Goal: Contribute content: Add original content to the website for others to see

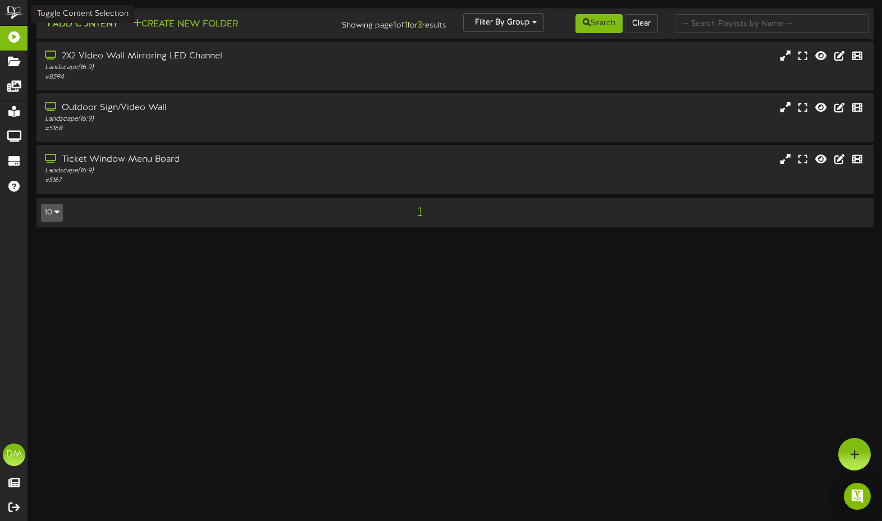
click at [72, 24] on button "Add Content" at bounding box center [81, 24] width 80 height 14
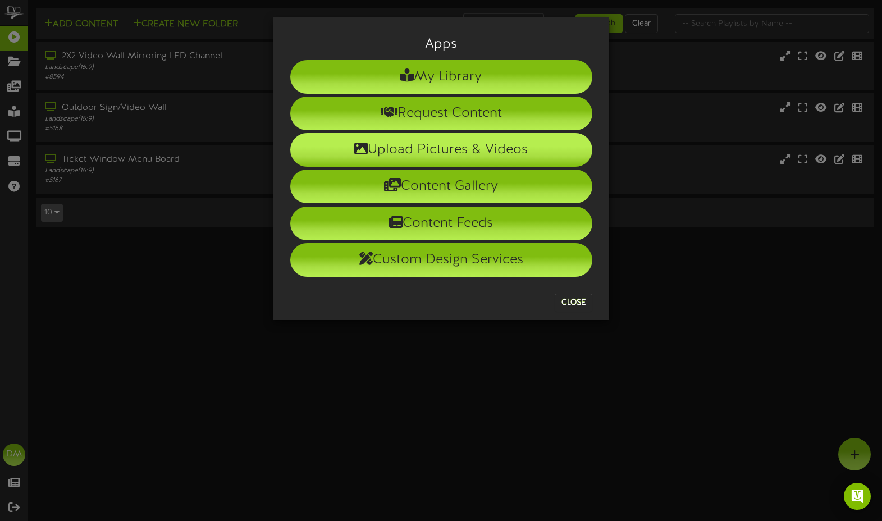
click at [362, 153] on icon at bounding box center [360, 148] width 13 height 13
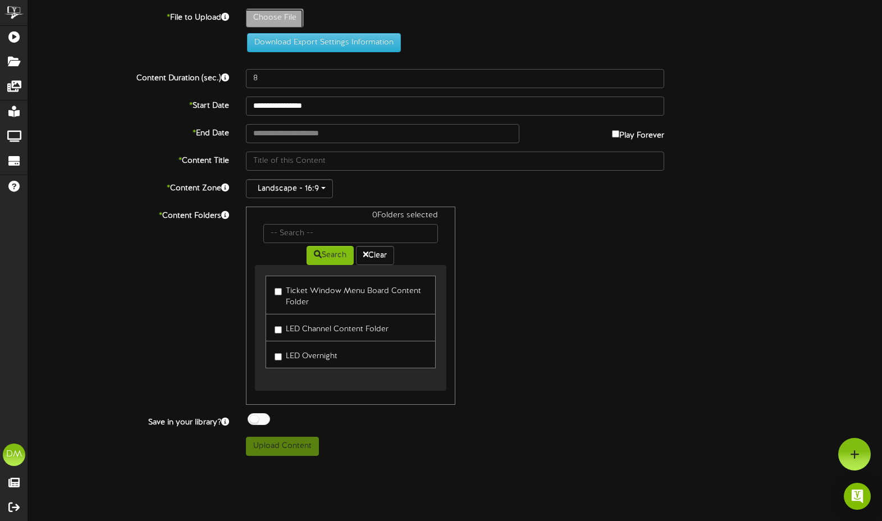
type input "**********"
type input "W-Billboard-FashionablyLaugh_TRR-10252025"
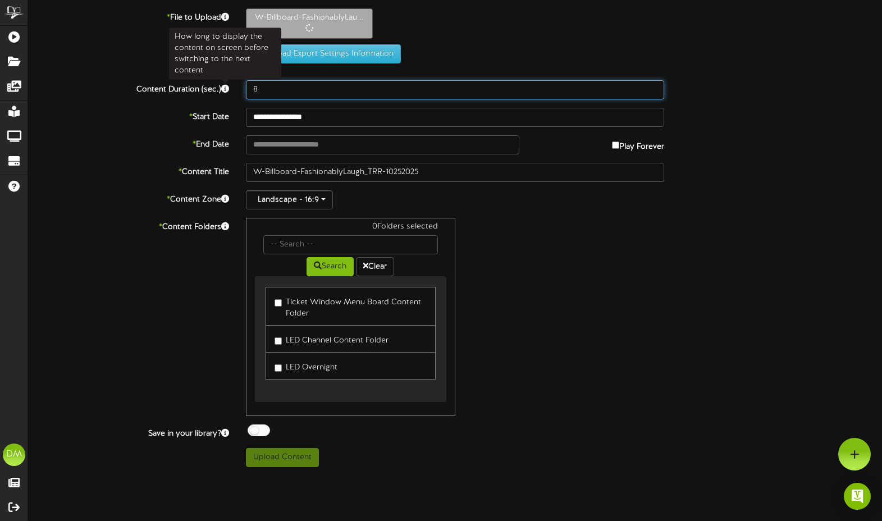
drag, startPoint x: 263, startPoint y: 89, endPoint x: 226, endPoint y: 84, distance: 37.3
click at [226, 84] on div "Content Duration (sec.) 8" at bounding box center [455, 89] width 871 height 19
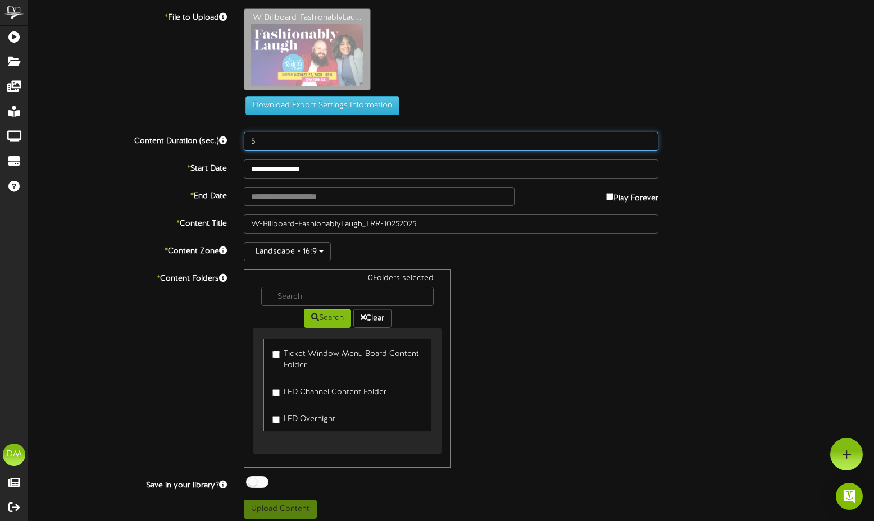
type input "5"
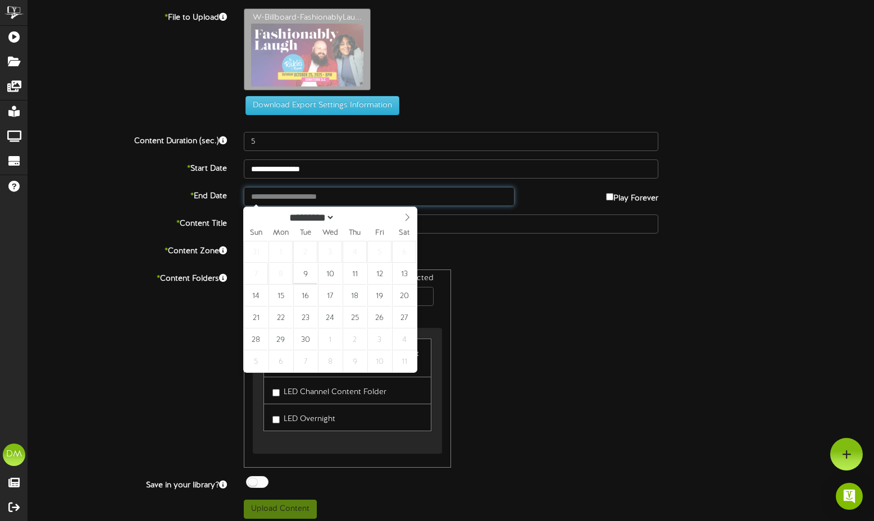
click at [293, 195] on input "text" at bounding box center [379, 196] width 271 height 19
type input "**********"
select select "*"
click at [406, 221] on icon at bounding box center [407, 217] width 8 height 8
type input "**********"
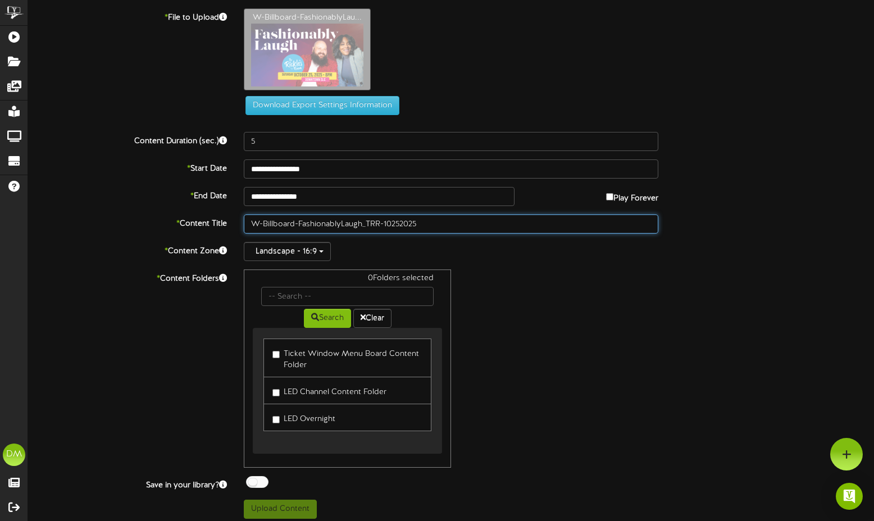
click at [297, 227] on input "W-Billboard-FashionablyLaugh_TRR-10252025" at bounding box center [451, 224] width 414 height 19
click at [300, 224] on input "W-Billboard-FashionablyLaugh_TRR-10252025" at bounding box center [451, 224] width 414 height 19
drag, startPoint x: 299, startPoint y: 224, endPoint x: 96, endPoint y: 195, distance: 204.7
click at [97, 195] on div "**********" at bounding box center [451, 263] width 846 height 510
click at [294, 222] on input "FashionablyLaugh_TRR-10252025" at bounding box center [451, 224] width 414 height 19
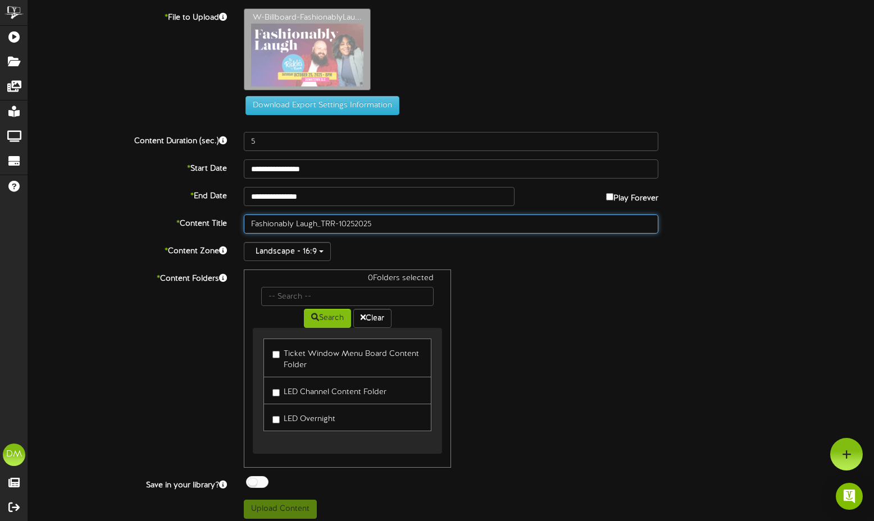
click at [321, 223] on input "Fashionably Laugh_TRR-10252025" at bounding box center [451, 224] width 414 height 19
drag, startPoint x: 317, startPoint y: 223, endPoint x: 345, endPoint y: 222, distance: 27.5
click at [345, 222] on input "Fashionably Laugh_TRR-10252025" at bounding box center [451, 224] width 414 height 19
click at [338, 223] on input "Fashionably Laugh_TRR-10252025" at bounding box center [451, 224] width 414 height 19
drag, startPoint x: 317, startPoint y: 222, endPoint x: 340, endPoint y: 223, distance: 23.0
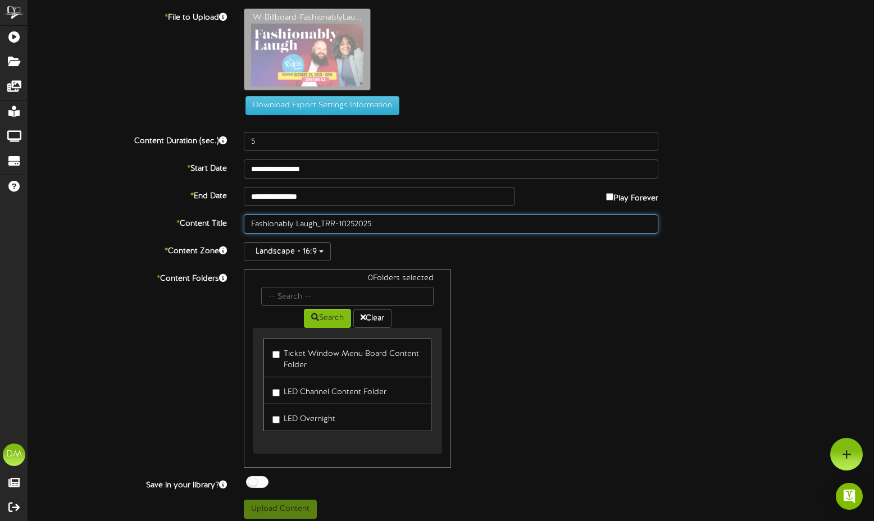
click at [340, 223] on input "Fashionably Laugh_TRR-10252025" at bounding box center [451, 224] width 414 height 19
type input "Fashionably Laugh (10/25/2025)"
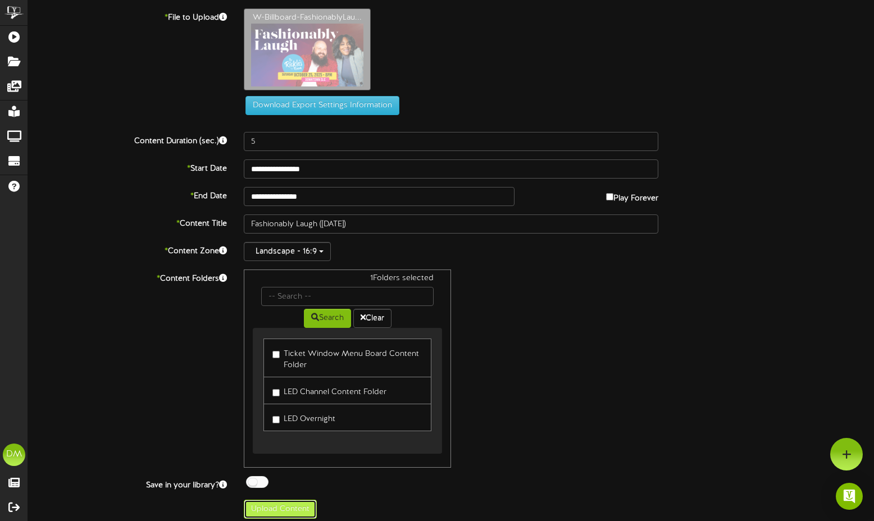
click at [260, 508] on button "Upload Content" at bounding box center [280, 509] width 73 height 19
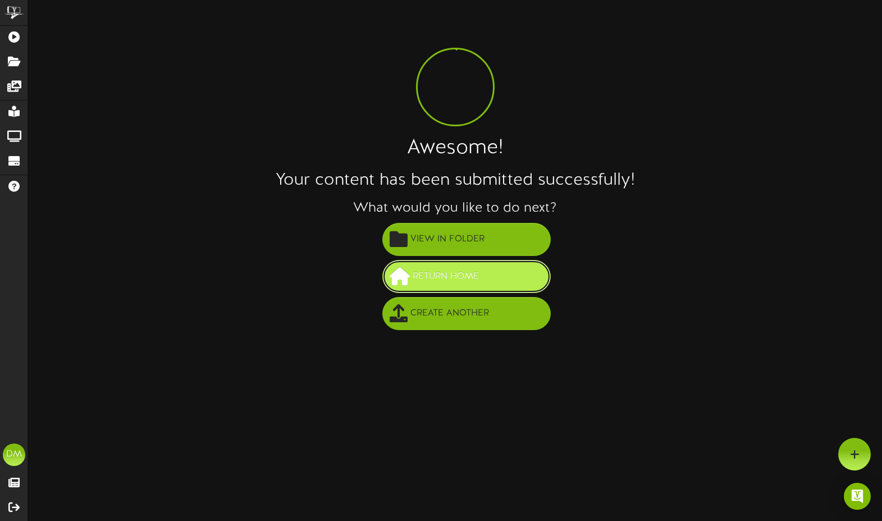
click at [441, 268] on span "Return Home" at bounding box center [446, 276] width 72 height 19
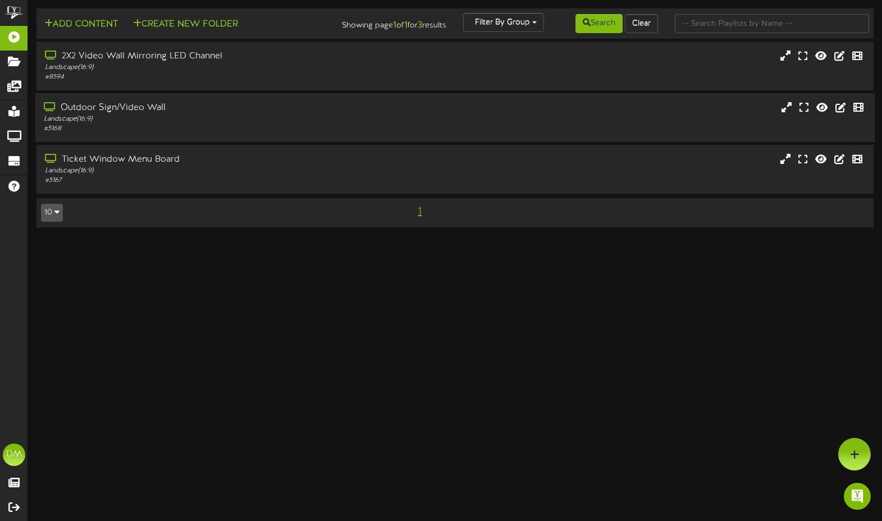
click at [149, 106] on div "Outdoor Sign/Video Wall" at bounding box center [210, 108] width 333 height 13
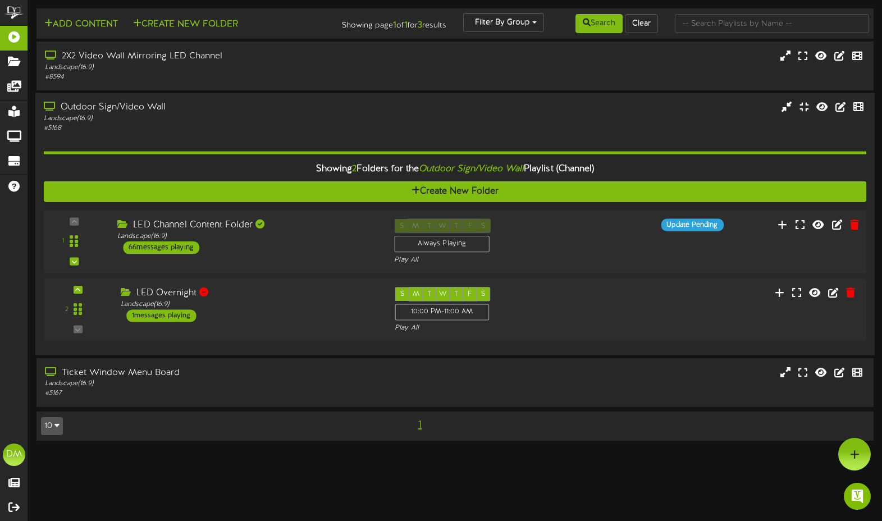
click at [144, 225] on div "LED Channel Content Folder" at bounding box center [247, 225] width 260 height 13
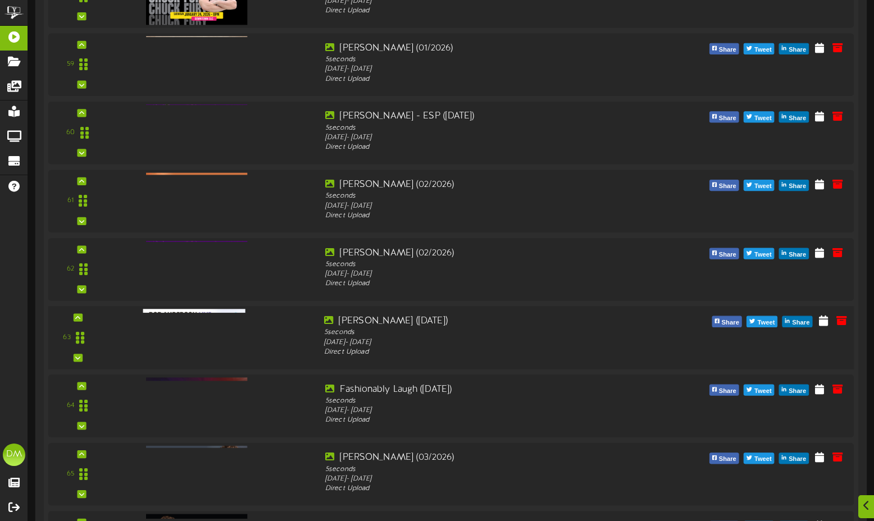
scroll to position [4261, 0]
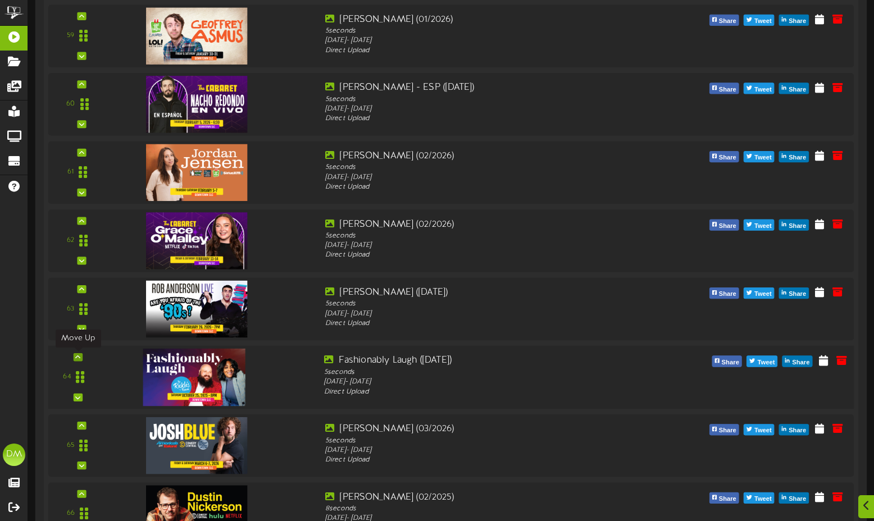
click at [76, 355] on icon at bounding box center [77, 357] width 5 height 6
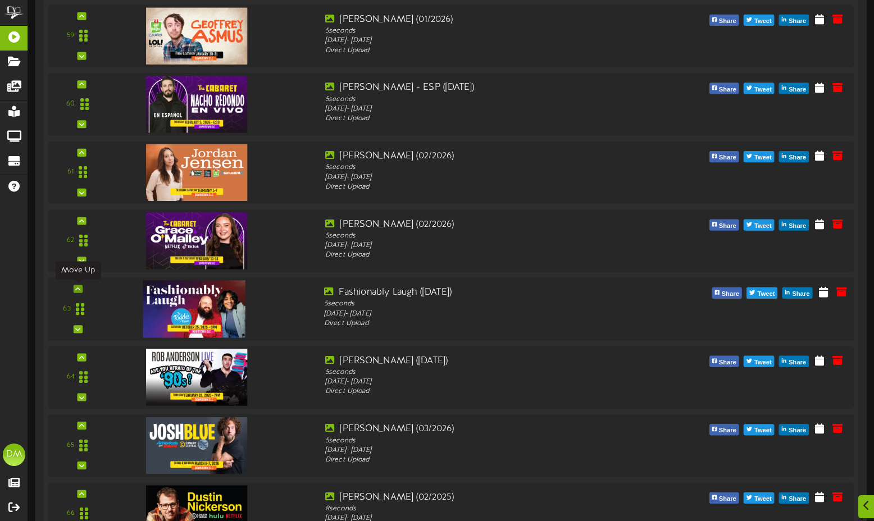
click at [79, 290] on icon at bounding box center [77, 289] width 5 height 6
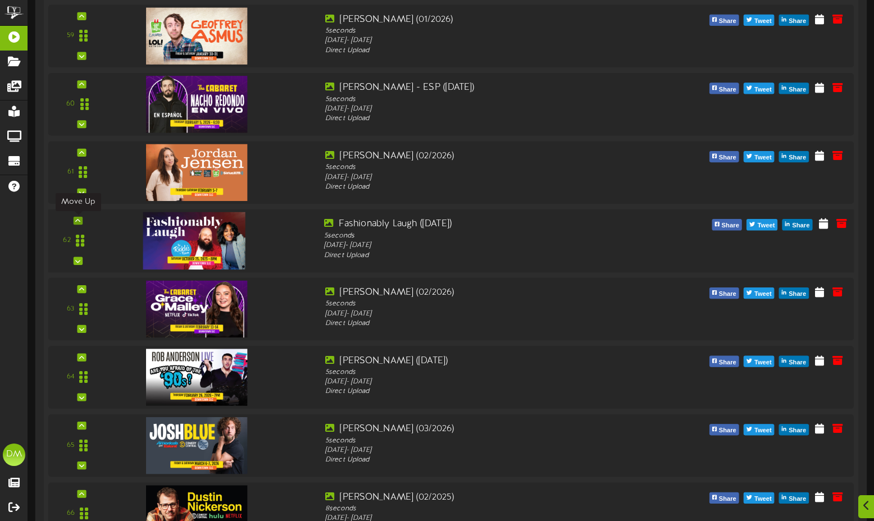
click at [80, 220] on icon at bounding box center [77, 221] width 5 height 6
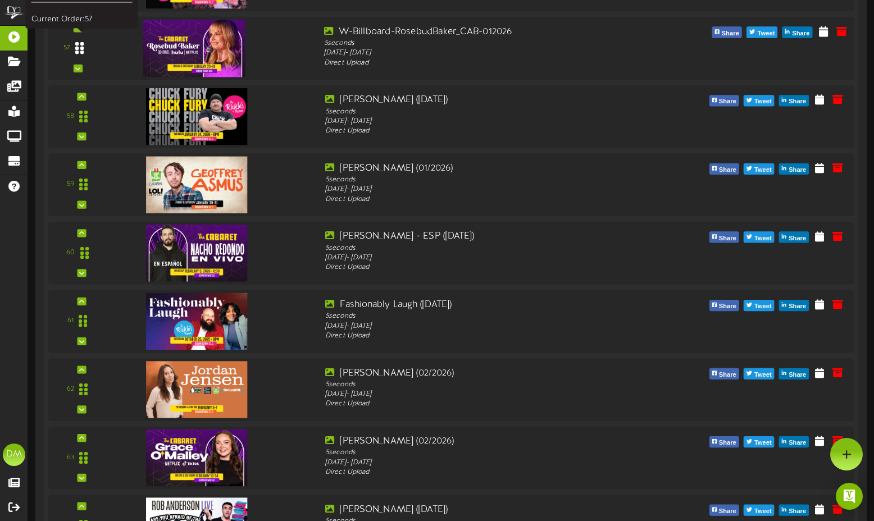
scroll to position [4032, 0]
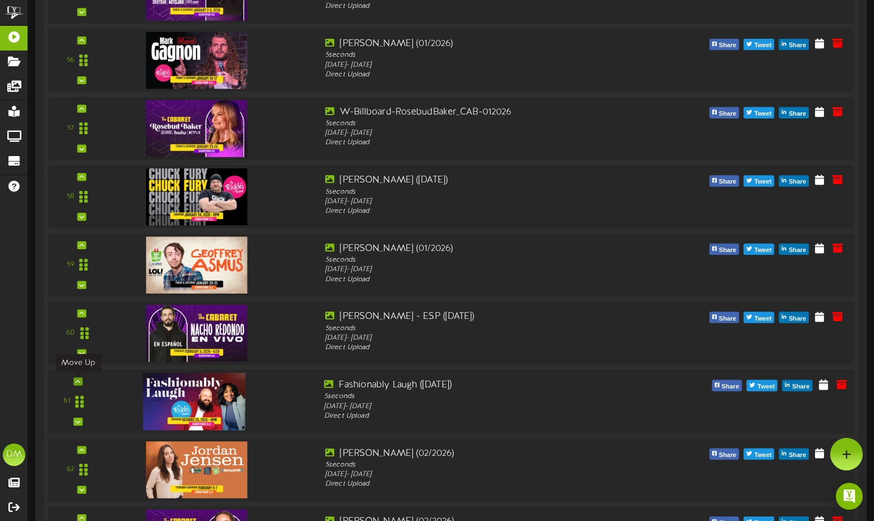
click at [77, 382] on icon at bounding box center [77, 382] width 5 height 6
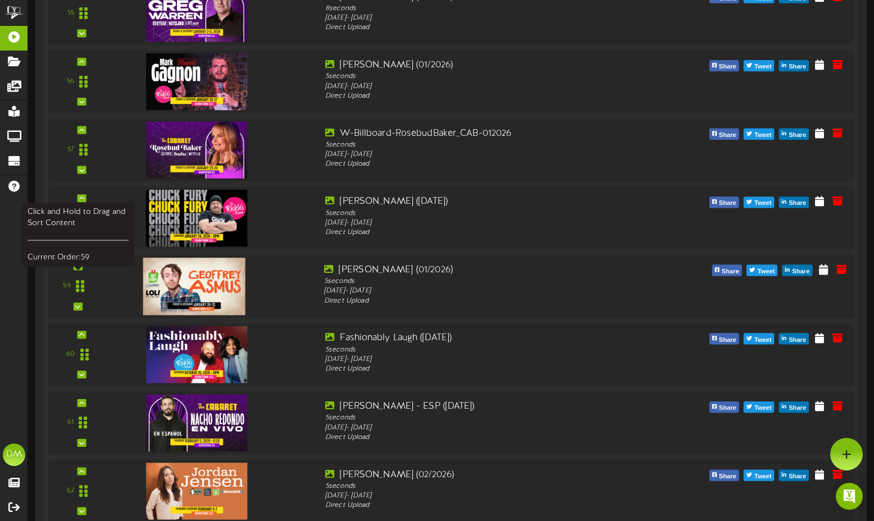
scroll to position [3990, 0]
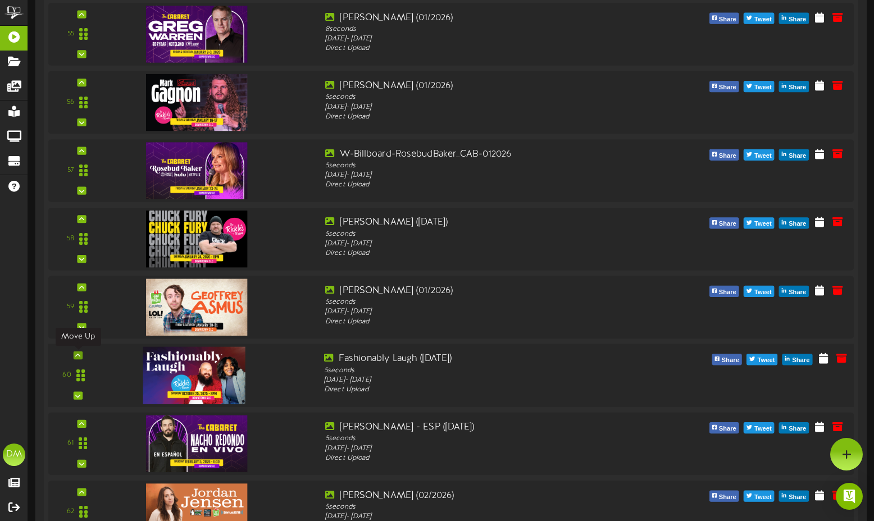
click at [82, 355] on div at bounding box center [78, 356] width 9 height 8
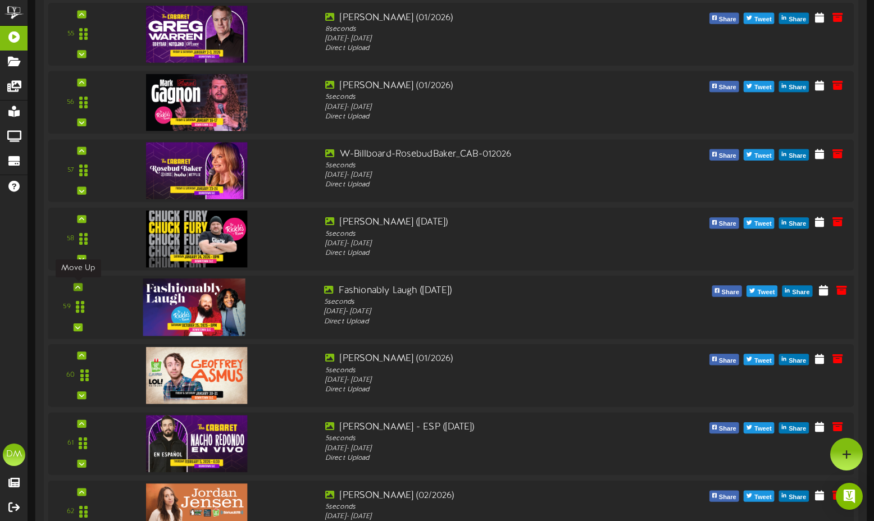
click at [74, 286] on div at bounding box center [78, 287] width 9 height 8
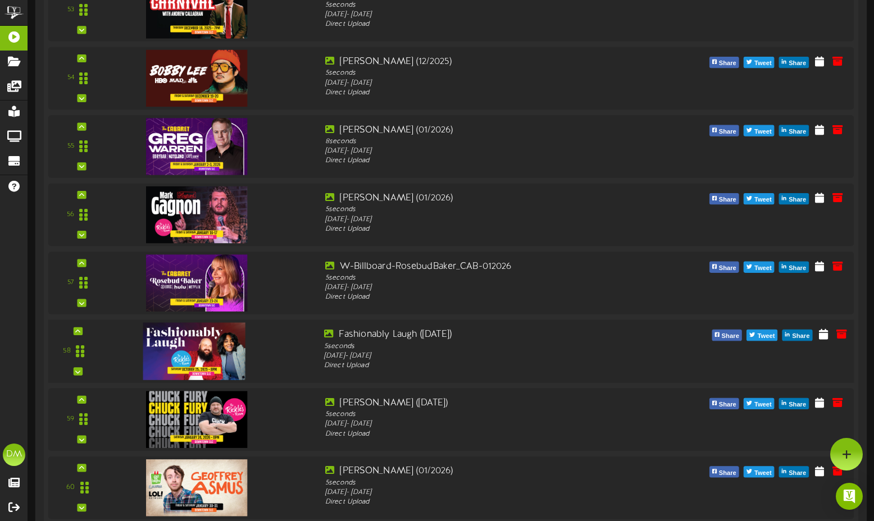
scroll to position [3875, 0]
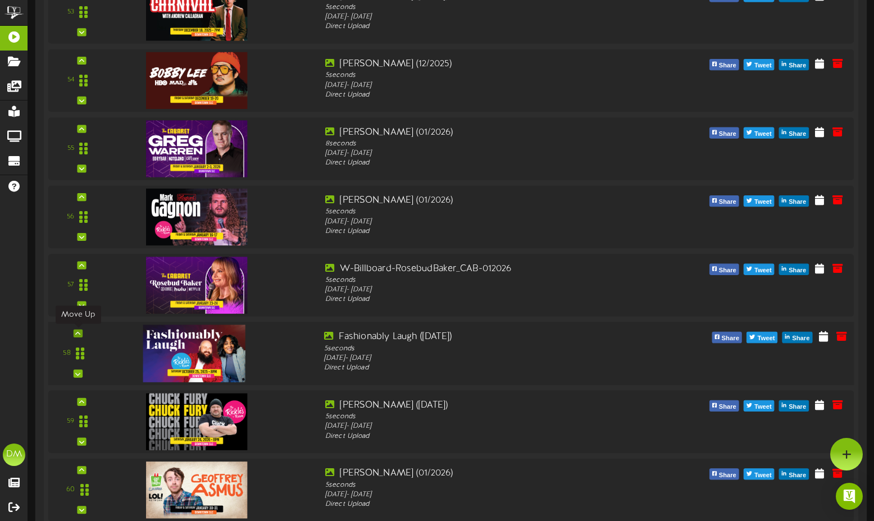
click at [76, 334] on icon at bounding box center [77, 334] width 5 height 6
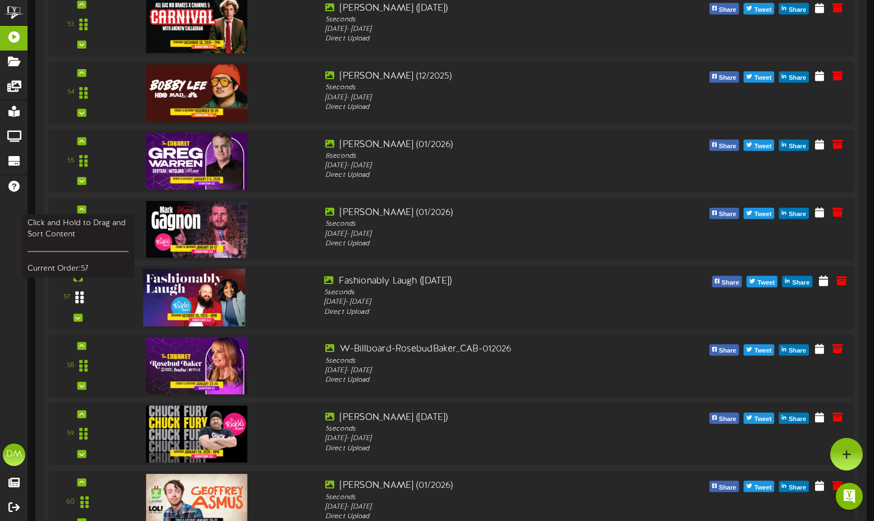
scroll to position [3818, 0]
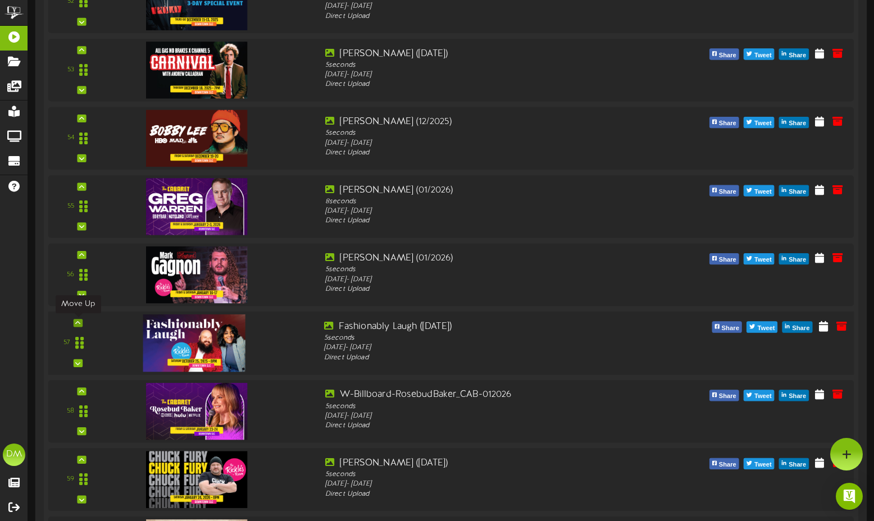
click at [80, 322] on icon at bounding box center [77, 323] width 5 height 6
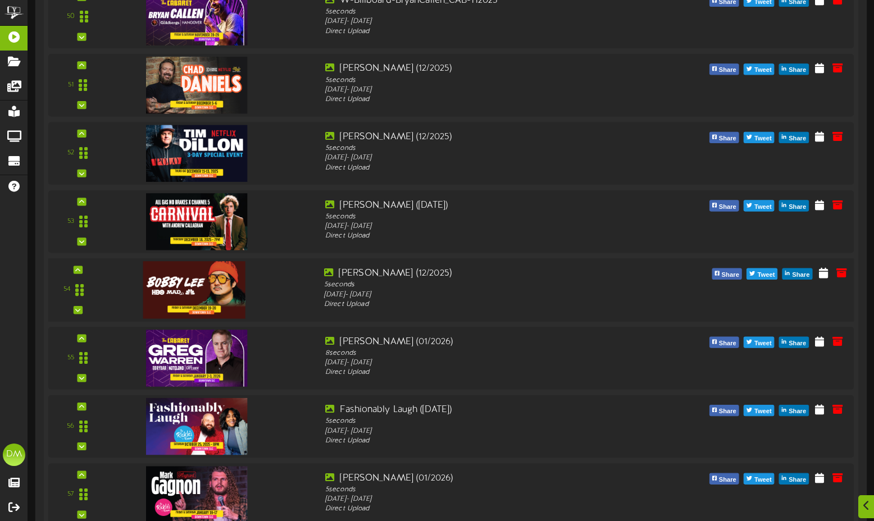
scroll to position [3666, 0]
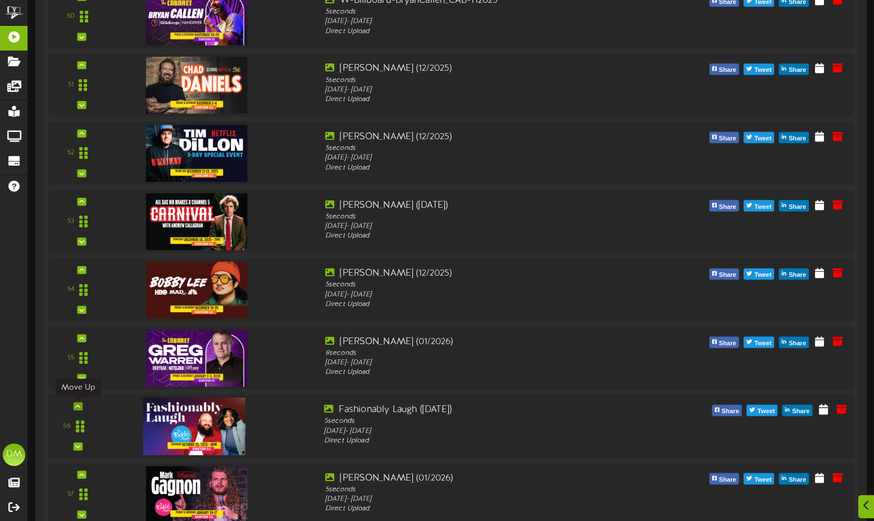
click at [80, 405] on icon at bounding box center [77, 407] width 5 height 6
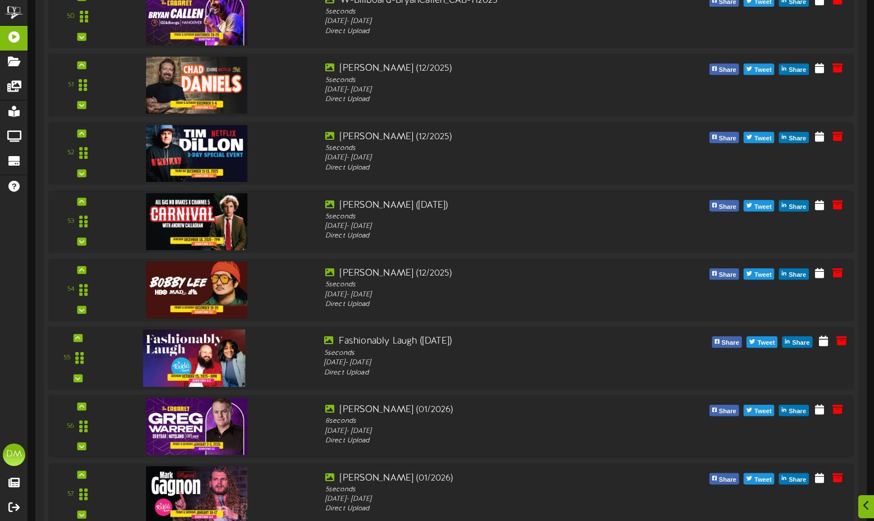
click at [83, 339] on div "55" at bounding box center [78, 358] width 51 height 46
click at [76, 339] on icon at bounding box center [77, 338] width 5 height 6
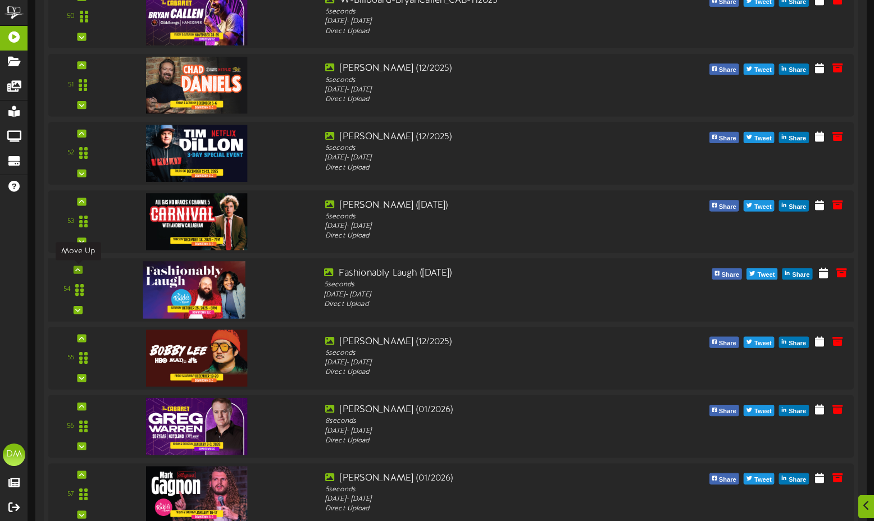
click at [79, 267] on icon at bounding box center [77, 270] width 5 height 6
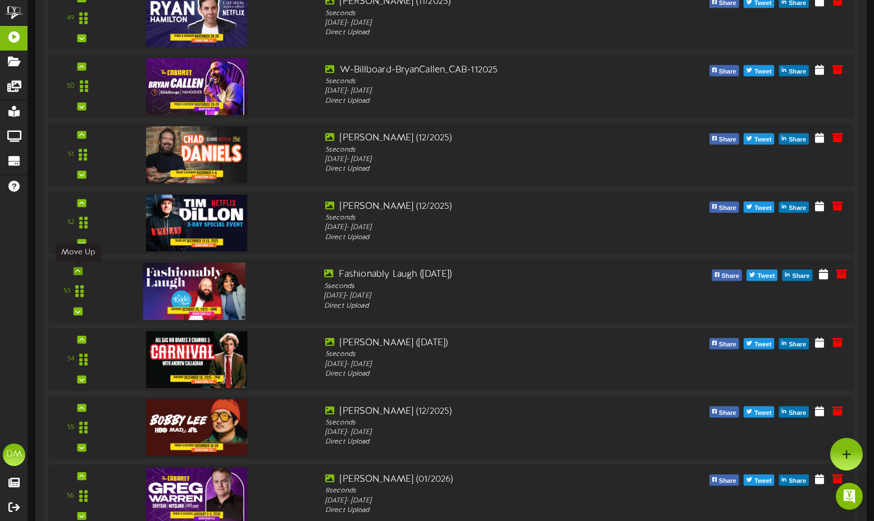
scroll to position [3594, 0]
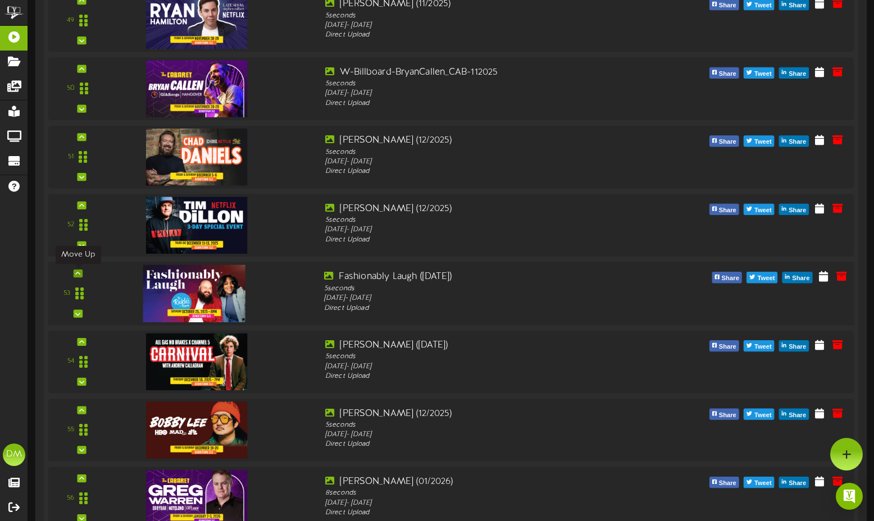
click at [77, 273] on icon at bounding box center [77, 274] width 5 height 6
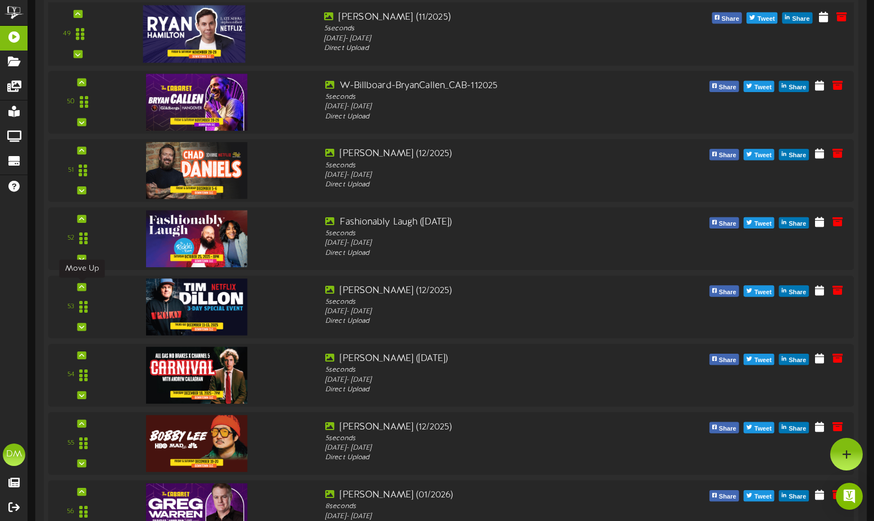
scroll to position [3367, 0]
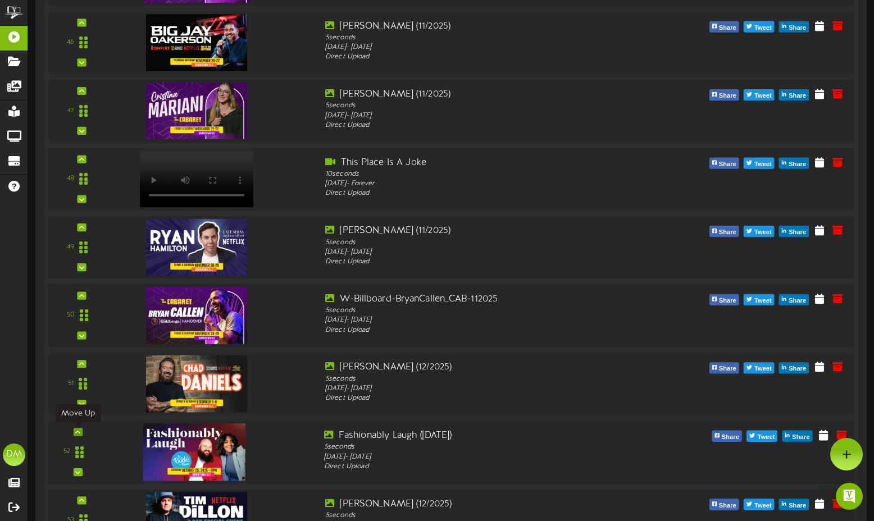
click at [76, 430] on icon at bounding box center [77, 432] width 5 height 6
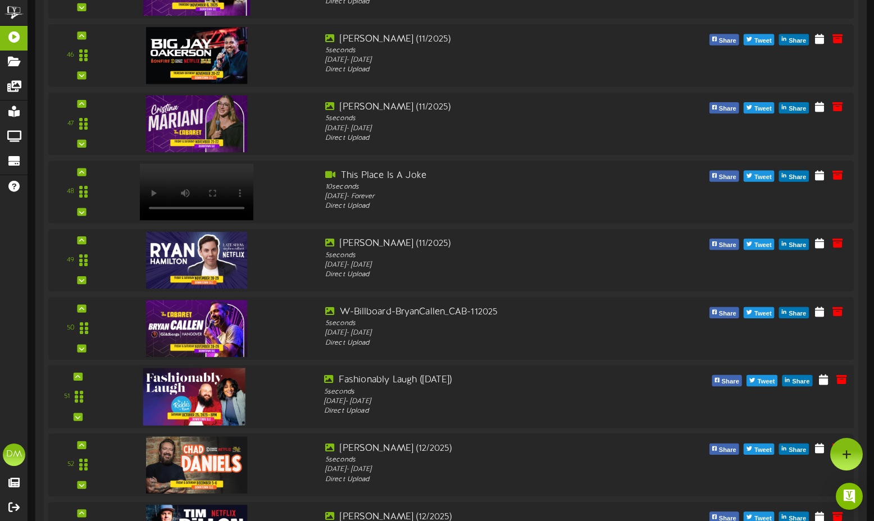
scroll to position [3354, 0]
click at [77, 375] on icon at bounding box center [77, 378] width 5 height 6
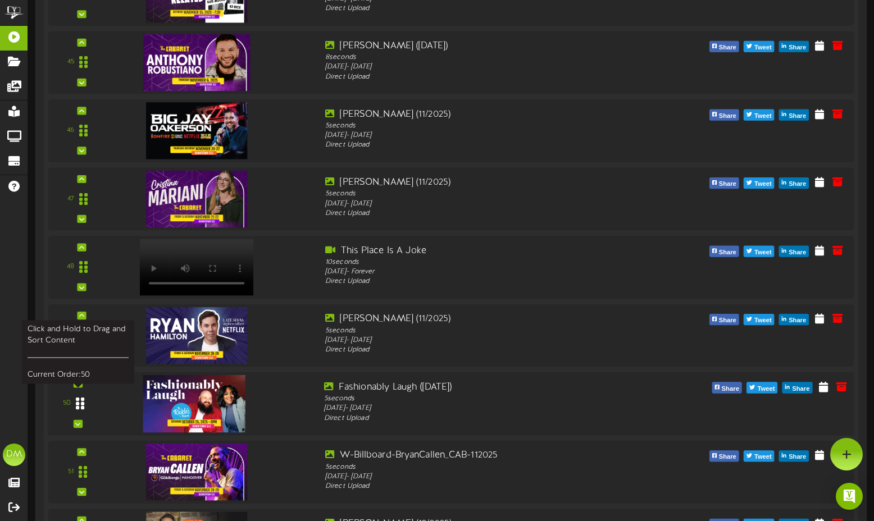
scroll to position [3272, 0]
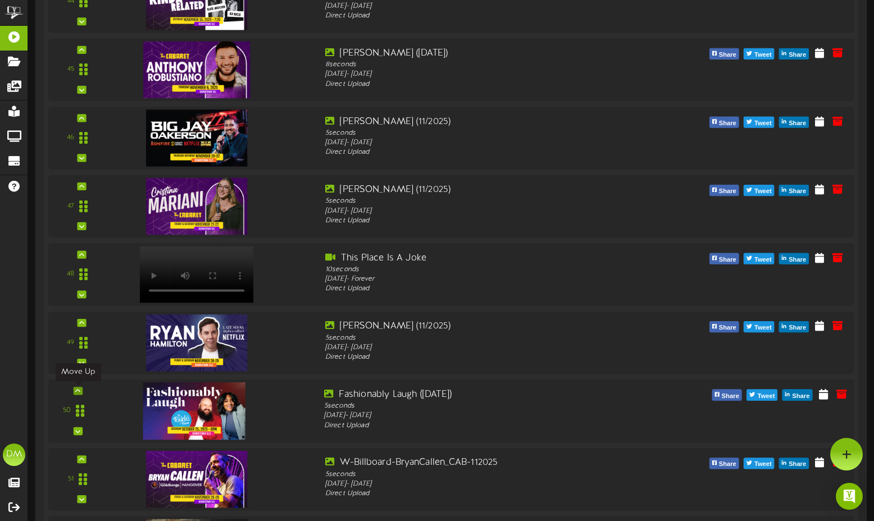
click at [78, 388] on icon at bounding box center [77, 391] width 5 height 6
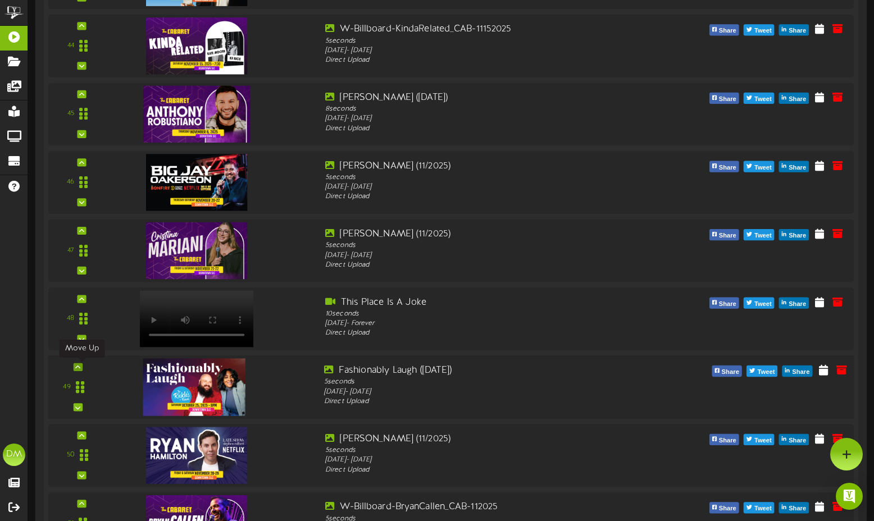
scroll to position [3201, 0]
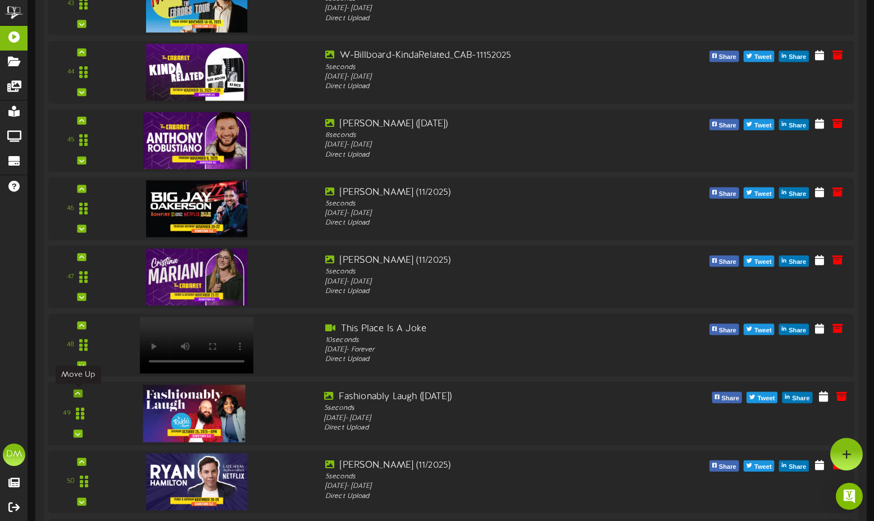
click at [80, 394] on icon at bounding box center [77, 394] width 5 height 6
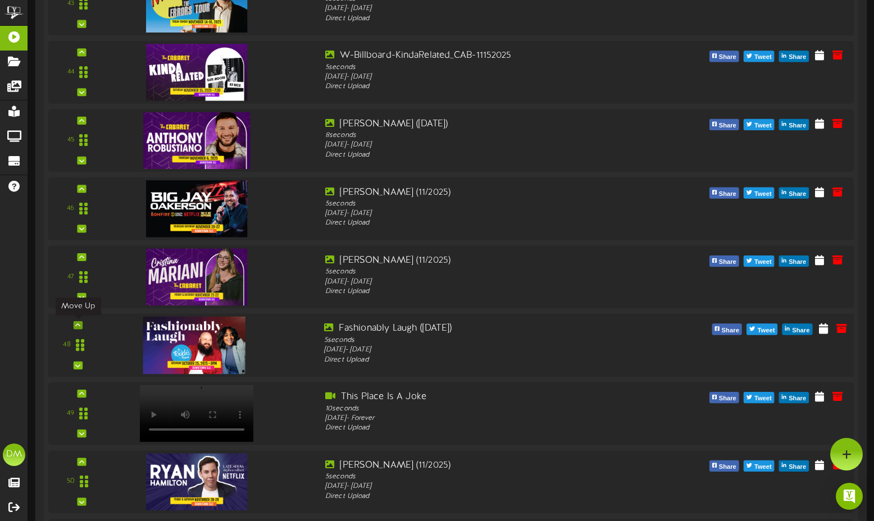
click at [79, 323] on icon at bounding box center [77, 325] width 5 height 6
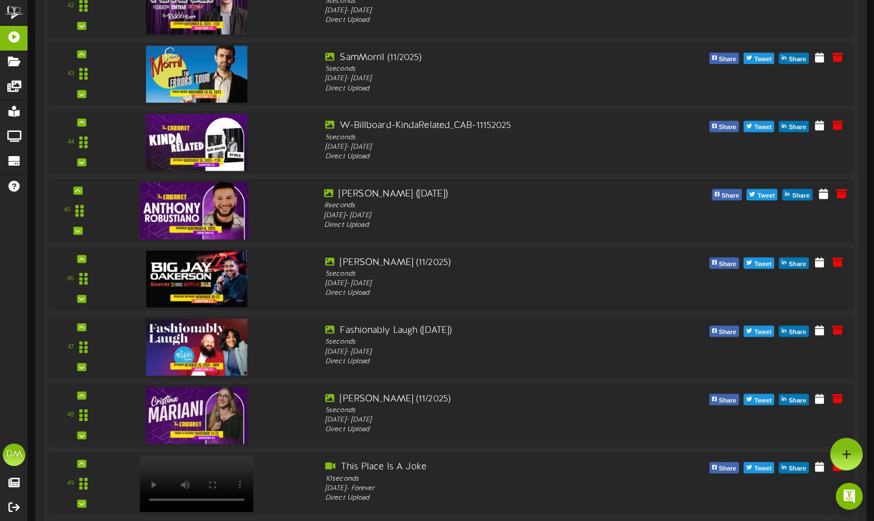
scroll to position [3116, 0]
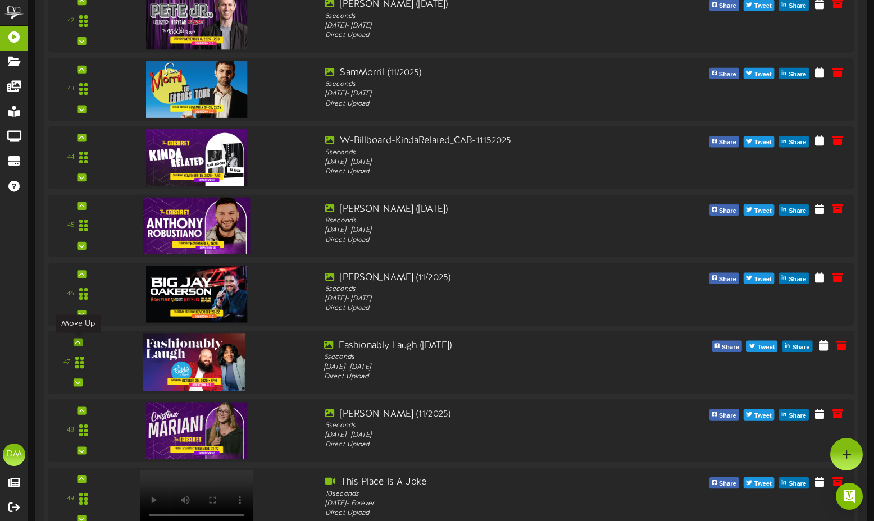
click at [81, 342] on div at bounding box center [78, 342] width 9 height 8
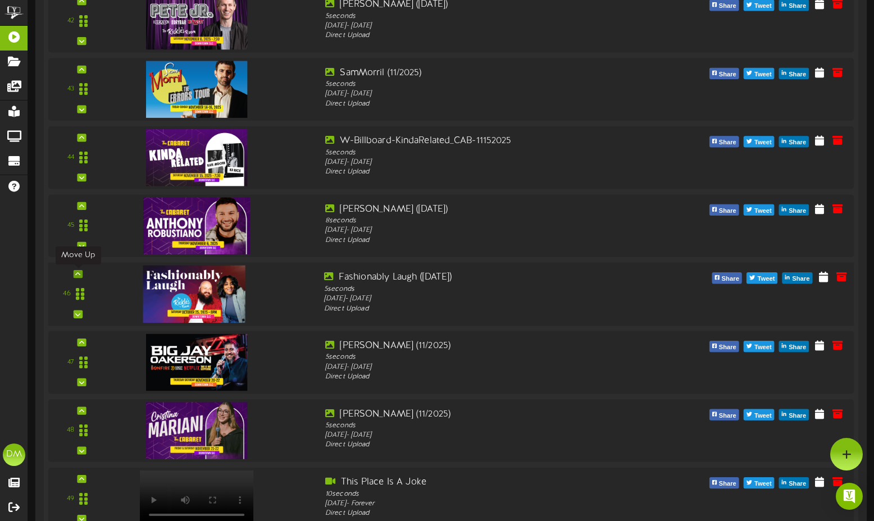
click at [77, 276] on icon at bounding box center [77, 274] width 5 height 6
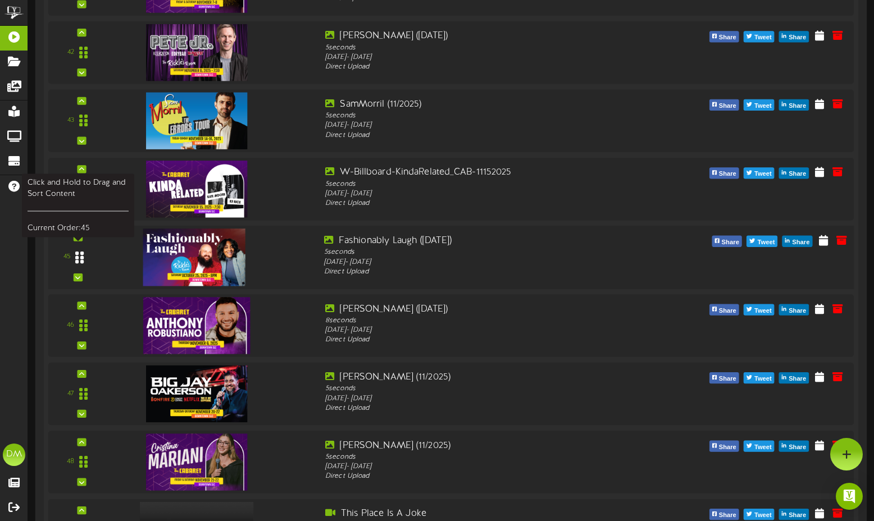
scroll to position [3082, 0]
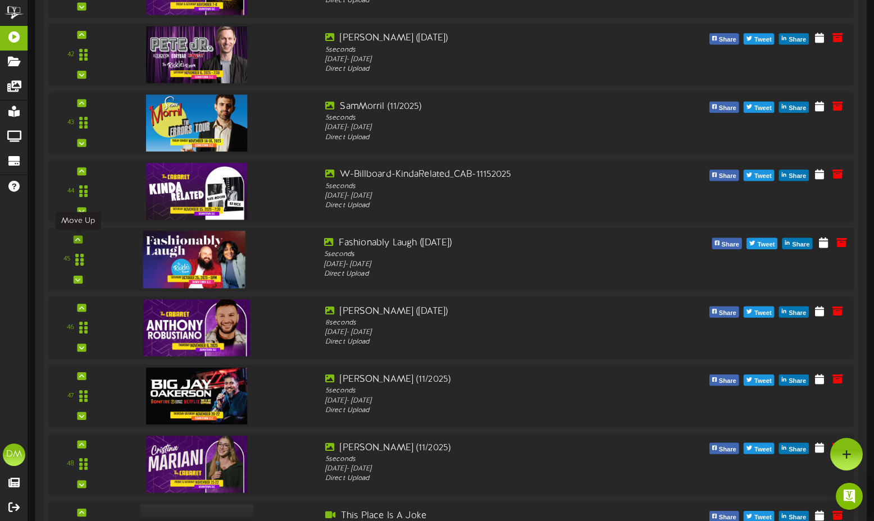
click at [81, 238] on div at bounding box center [78, 239] width 9 height 8
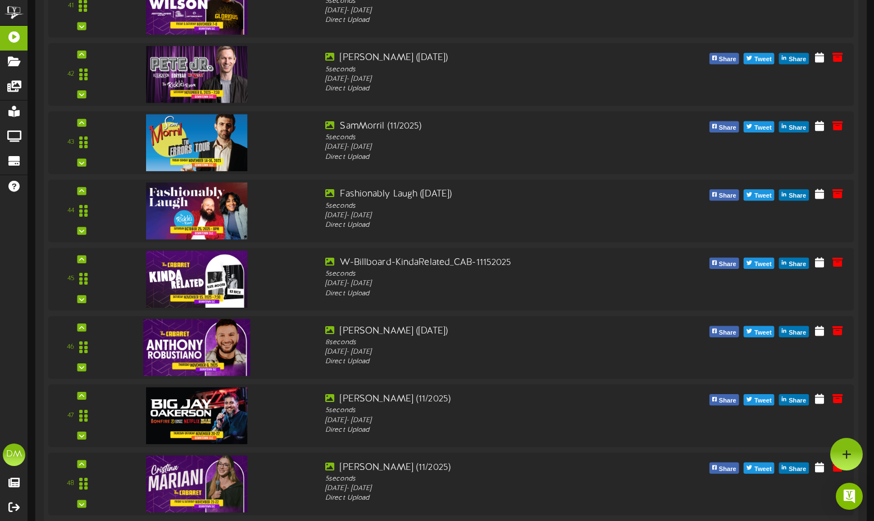
scroll to position [2770, 0]
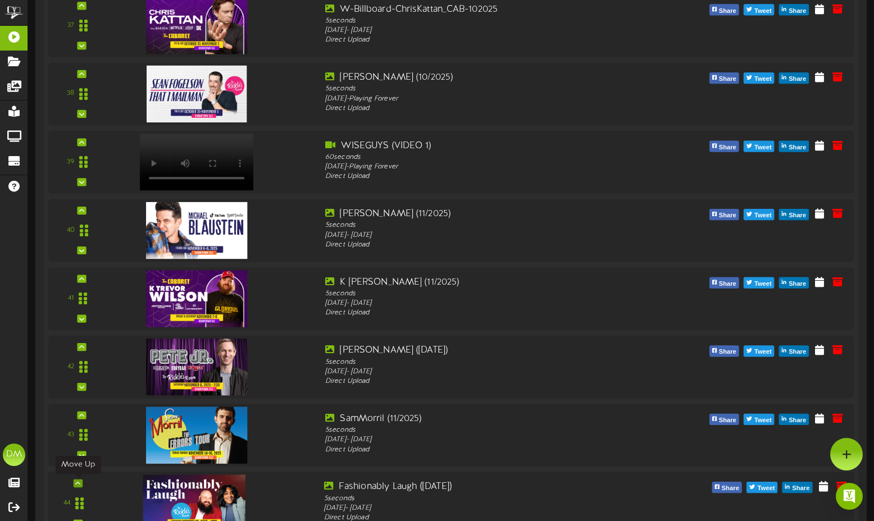
click at [80, 481] on icon at bounding box center [77, 484] width 5 height 6
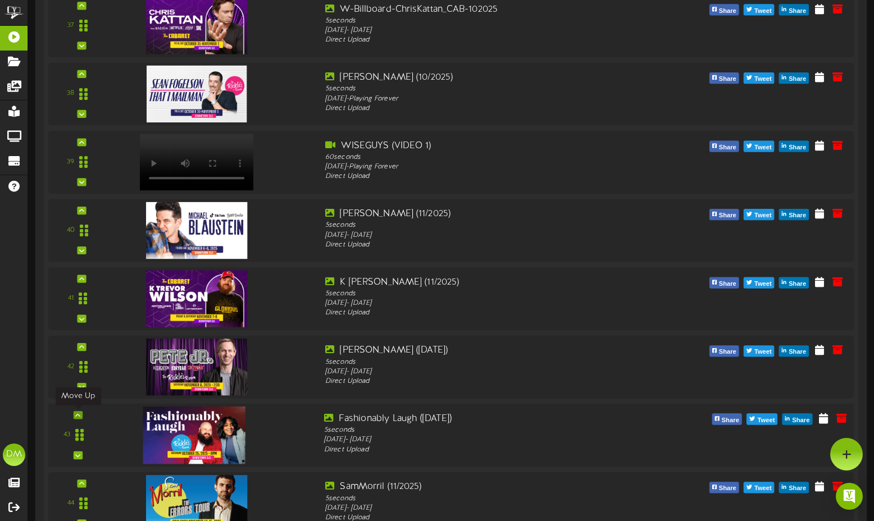
click at [79, 414] on icon at bounding box center [77, 415] width 5 height 6
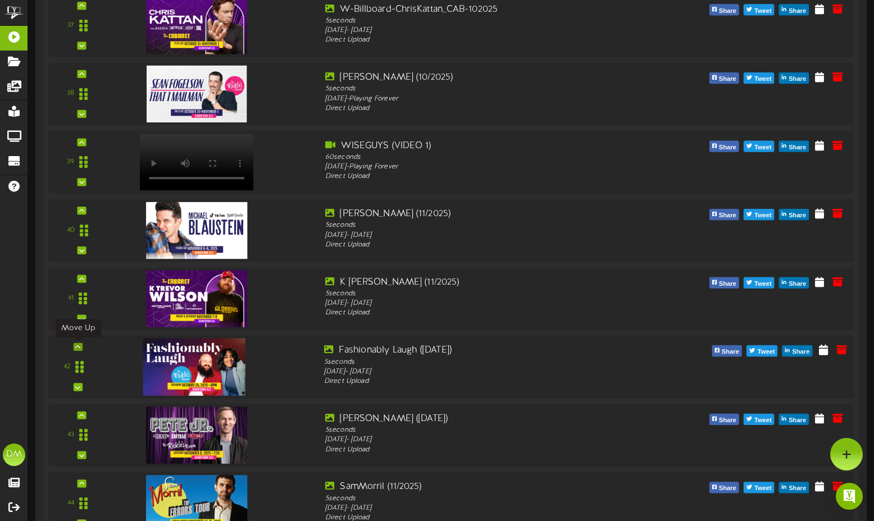
click at [76, 348] on icon at bounding box center [77, 347] width 5 height 6
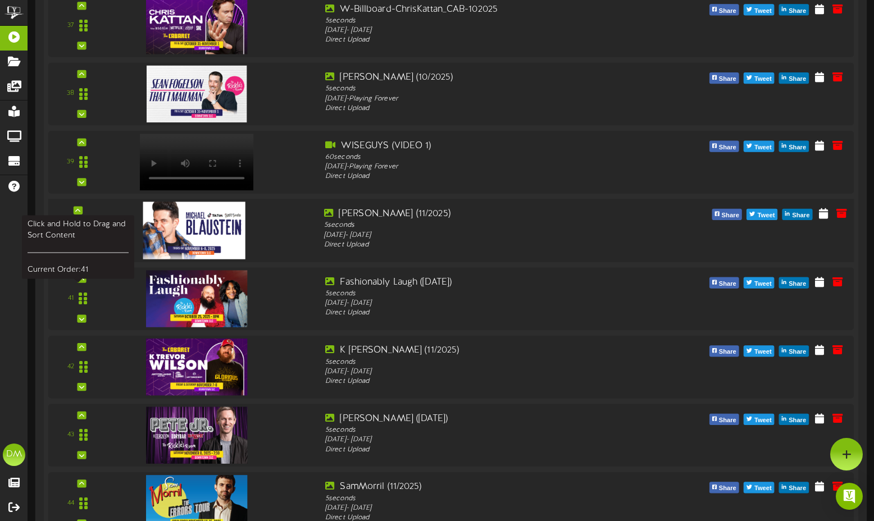
scroll to position [2698, 0]
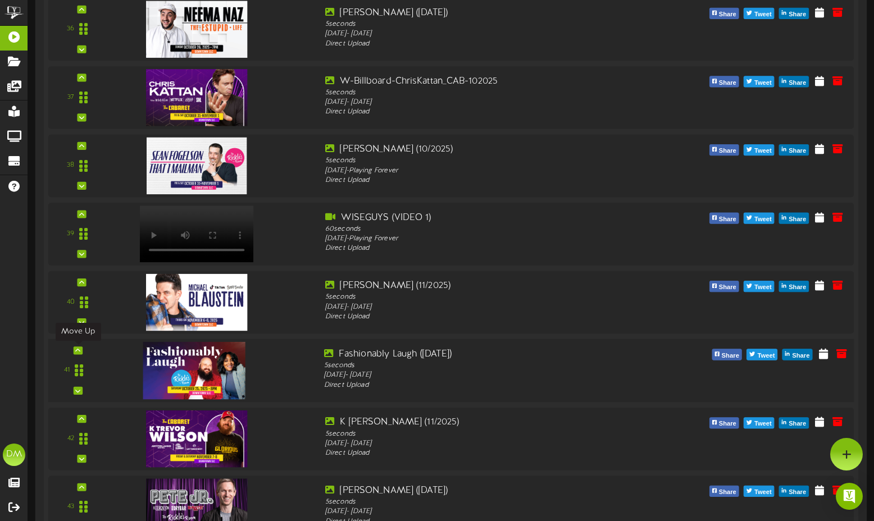
click at [79, 352] on icon at bounding box center [77, 351] width 5 height 6
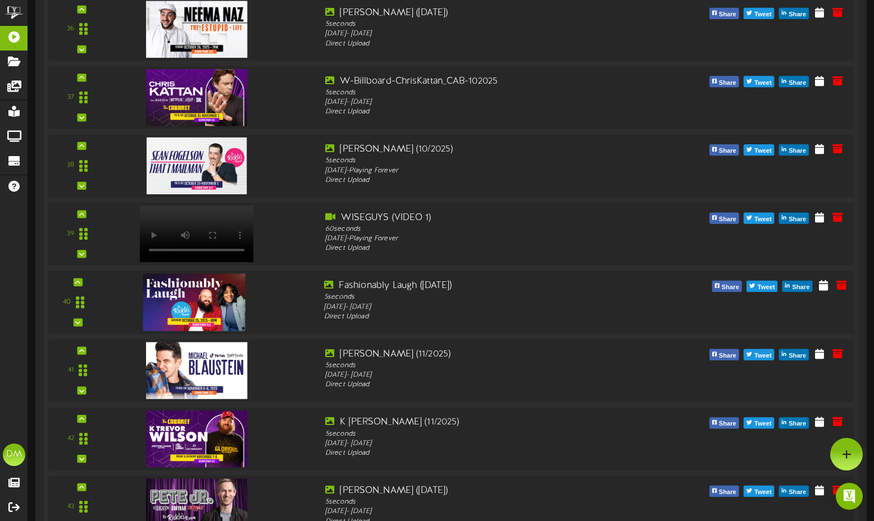
click at [77, 277] on div "40" at bounding box center [451, 302] width 814 height 63
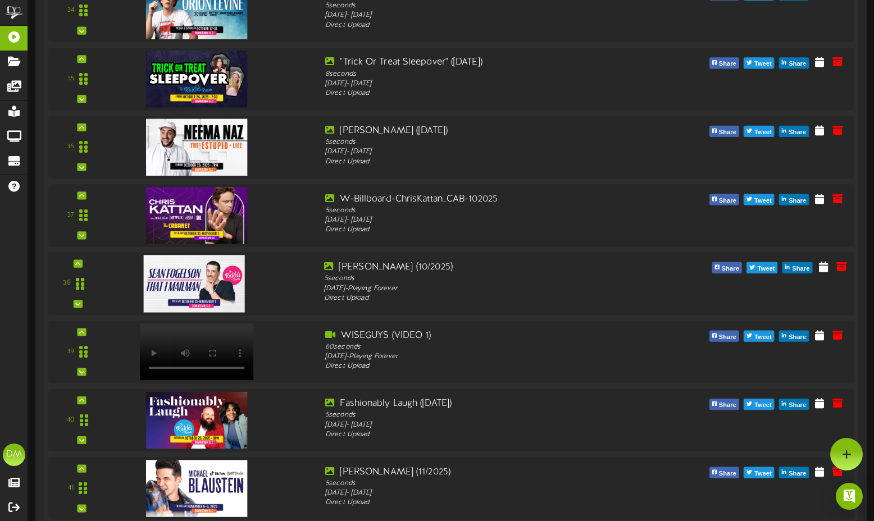
scroll to position [2577, 0]
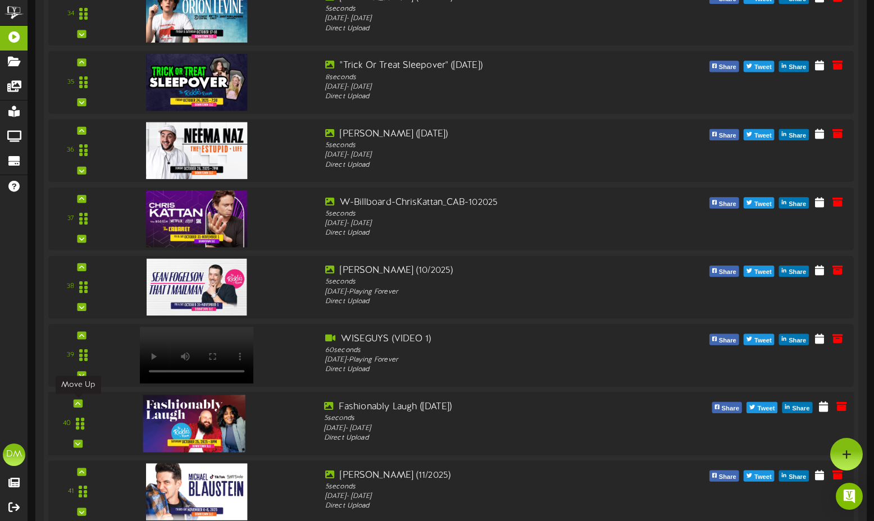
click at [79, 402] on icon at bounding box center [77, 404] width 5 height 6
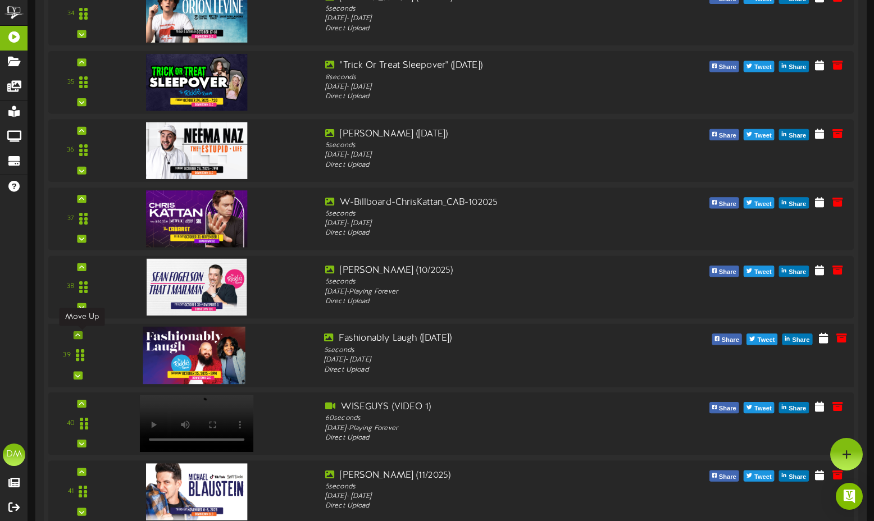
click at [78, 334] on icon at bounding box center [77, 335] width 5 height 6
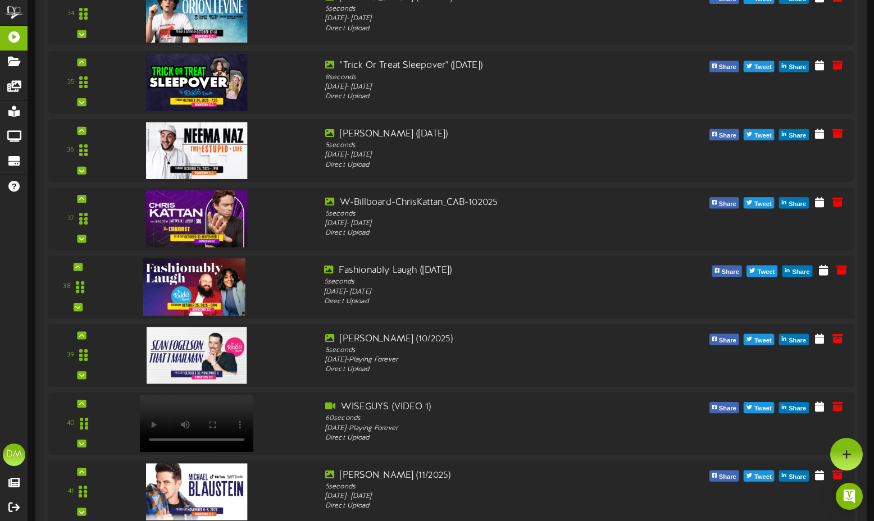
click at [72, 267] on div "38" at bounding box center [78, 287] width 51 height 46
click at [79, 266] on icon at bounding box center [77, 267] width 5 height 6
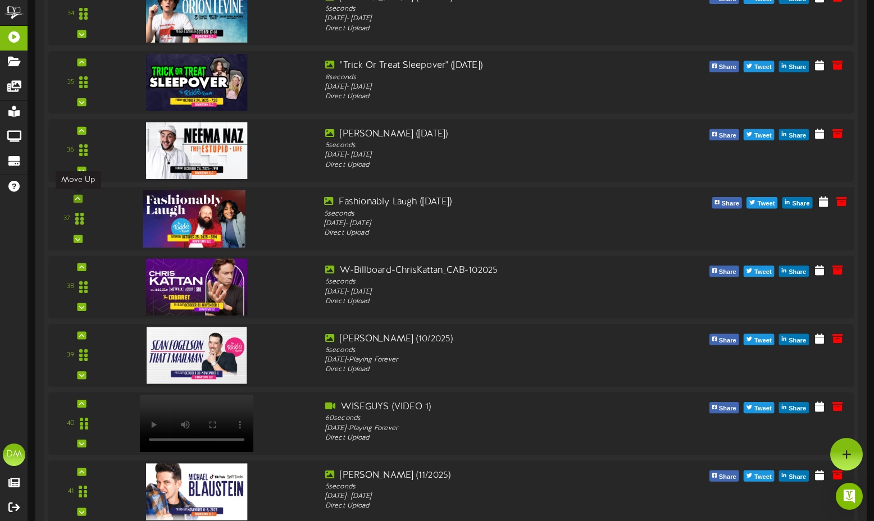
click at [81, 198] on div at bounding box center [78, 199] width 9 height 8
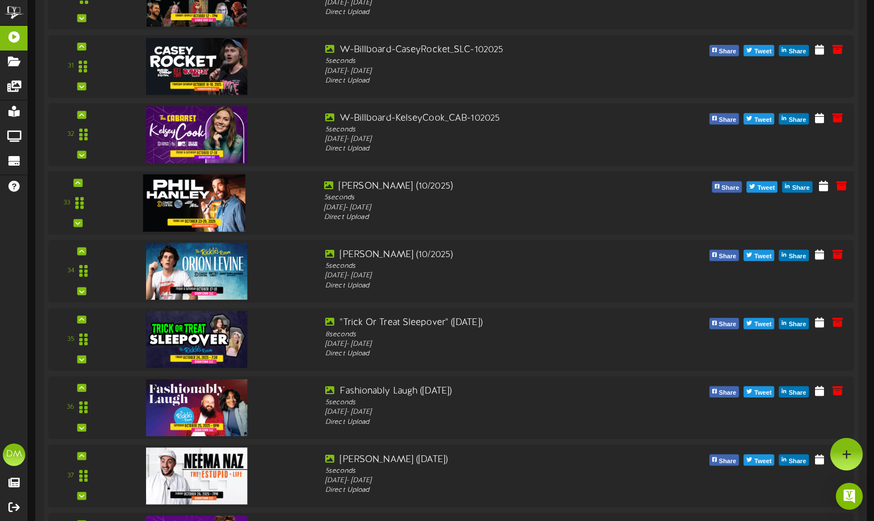
scroll to position [2305, 0]
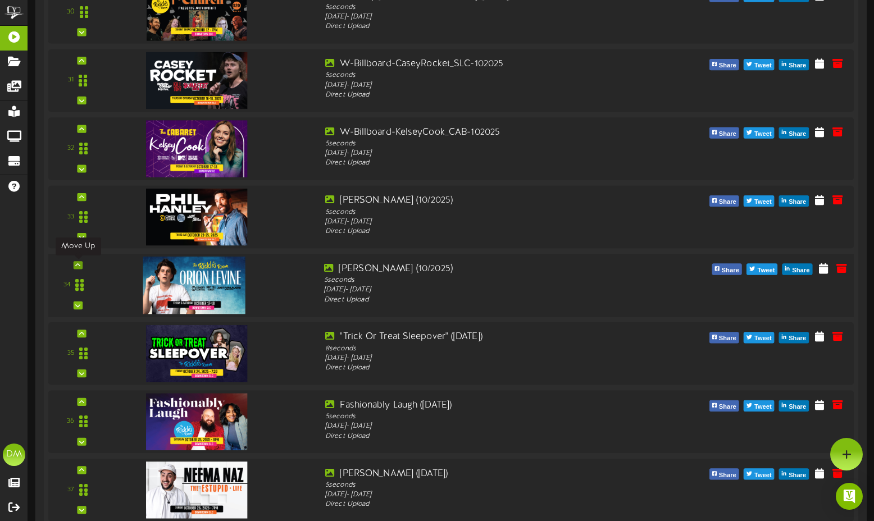
click at [74, 262] on div at bounding box center [78, 265] width 9 height 8
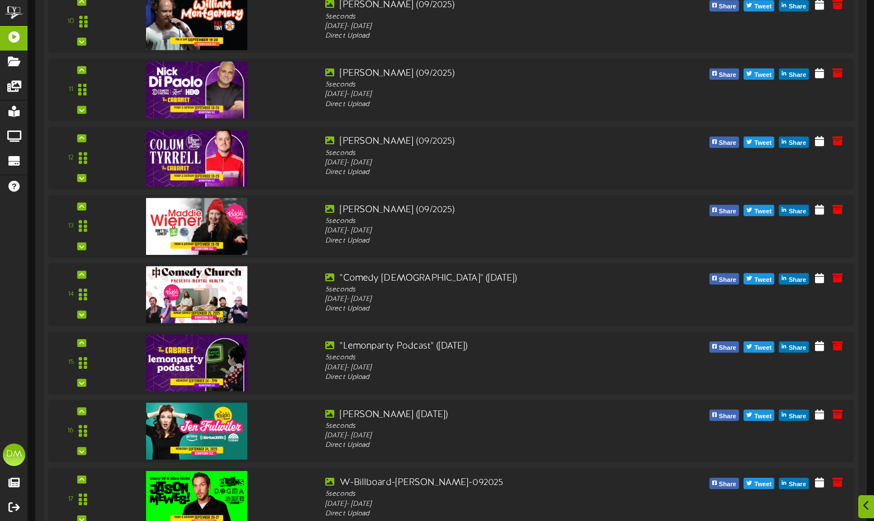
scroll to position [1422, 0]
